Goal: Find specific page/section: Find specific page/section

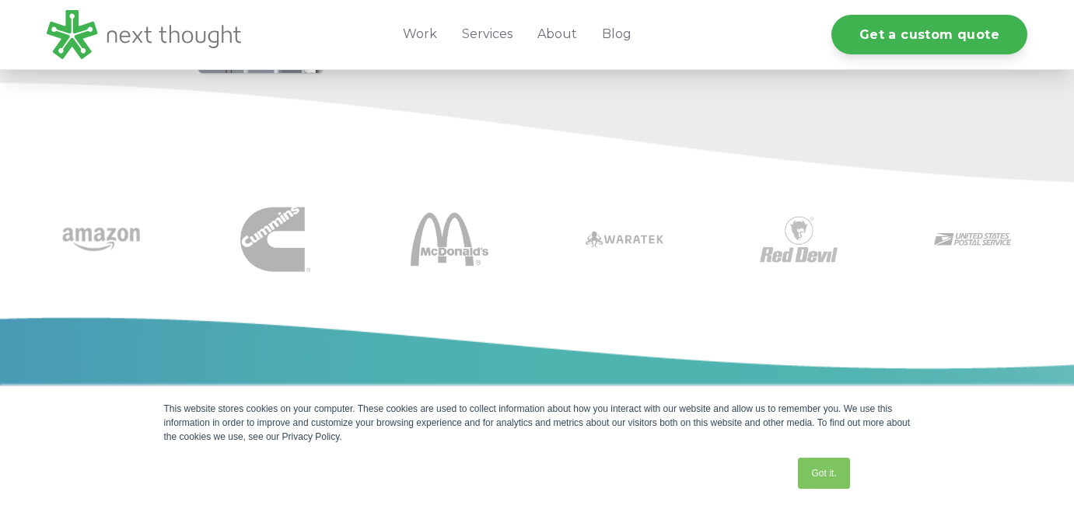
scroll to position [1292, 0]
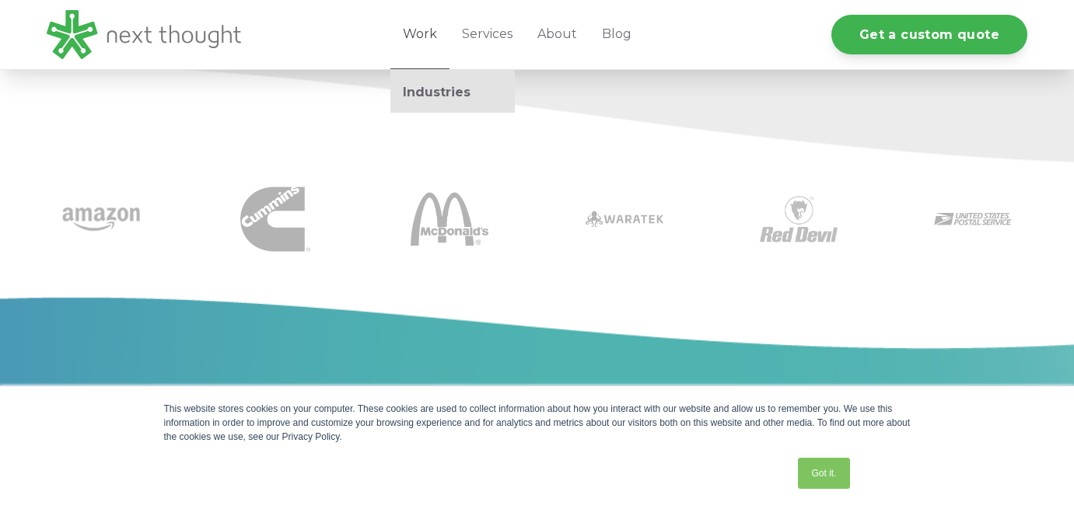
click at [414, 37] on link "Work" at bounding box center [419, 34] width 59 height 69
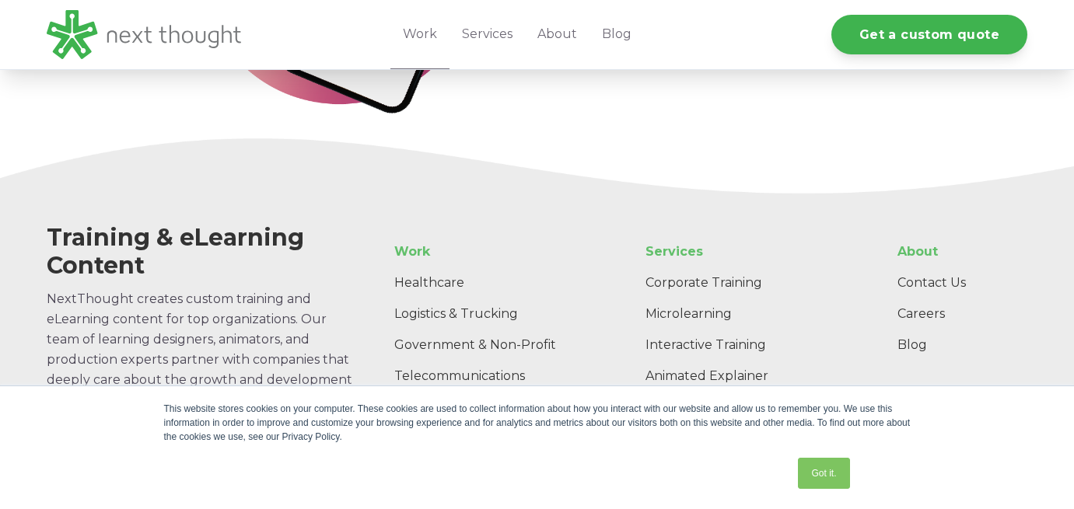
scroll to position [4881, 0]
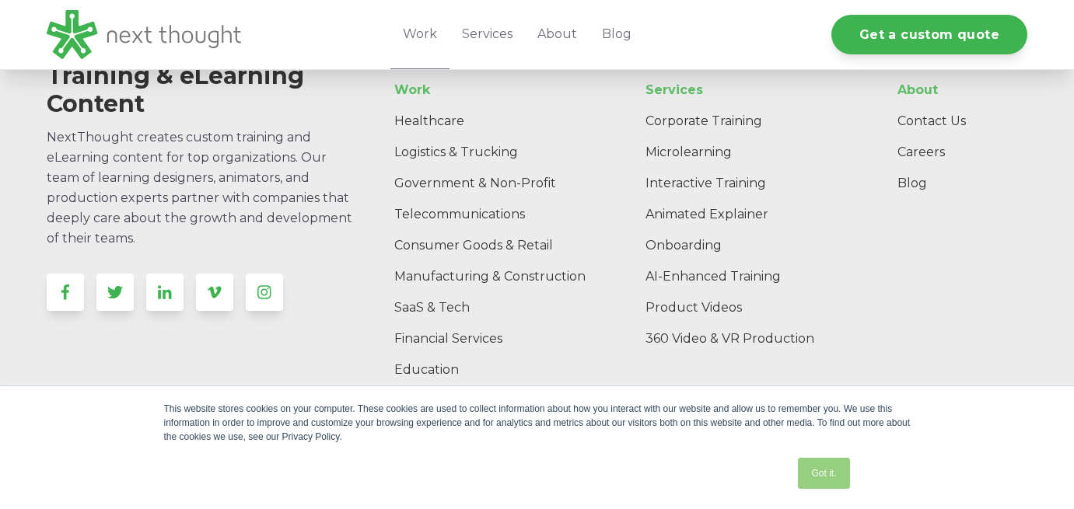
click at [823, 469] on link "Got it." at bounding box center [823, 473] width 51 height 31
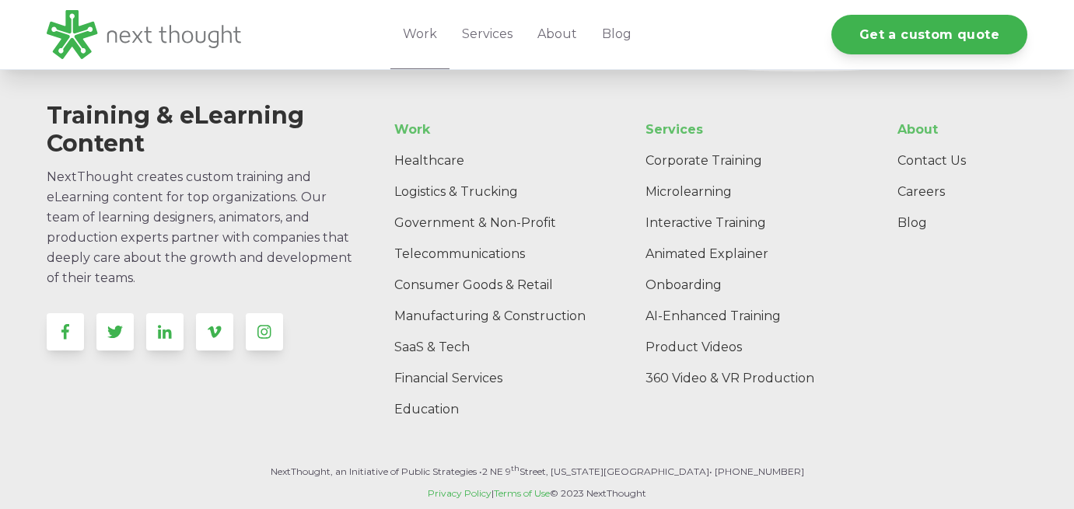
scroll to position [4842, 0]
click at [928, 185] on link "Careers" at bounding box center [956, 191] width 142 height 31
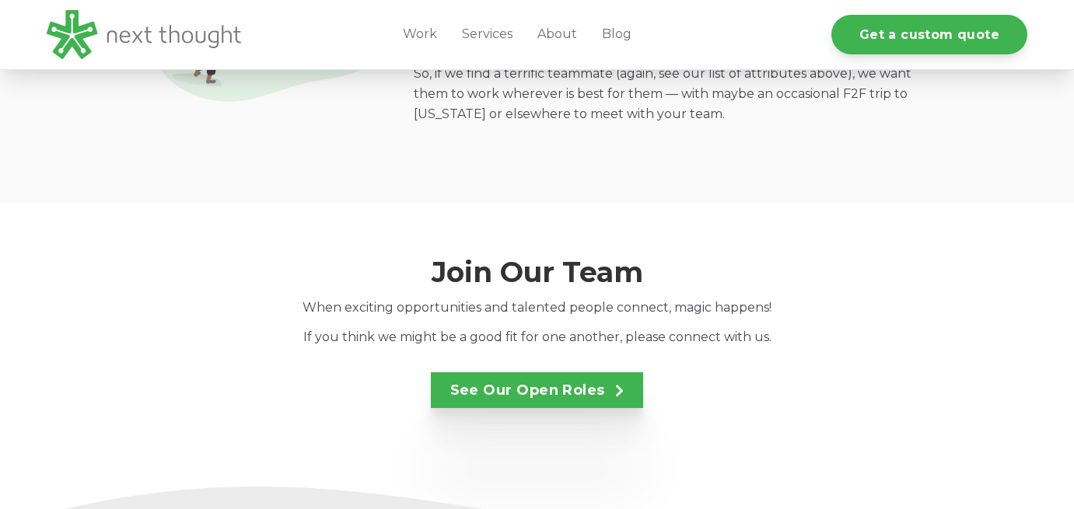
scroll to position [2563, 0]
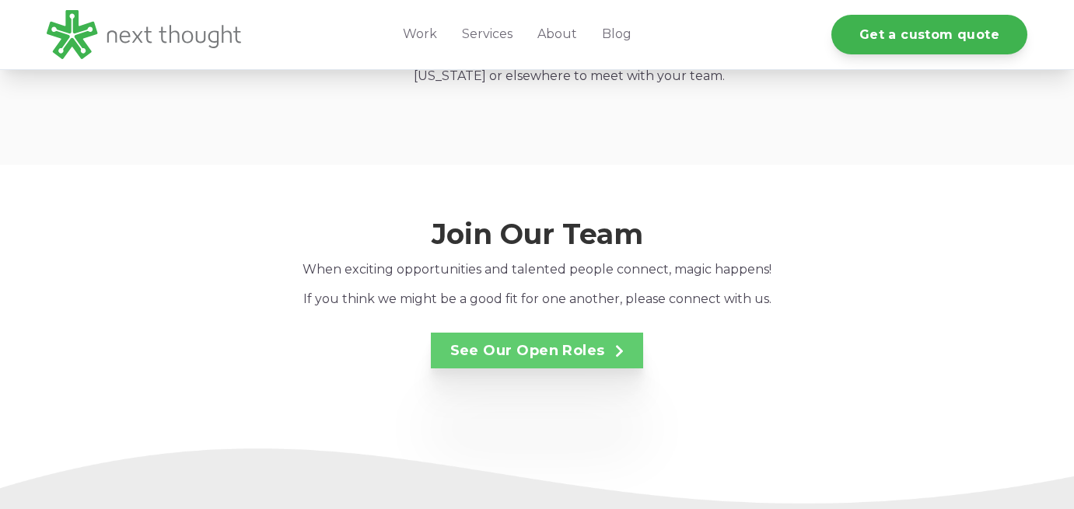
click at [589, 340] on link "See Our Open Roles" at bounding box center [537, 351] width 213 height 36
